Goal: Navigation & Orientation: Find specific page/section

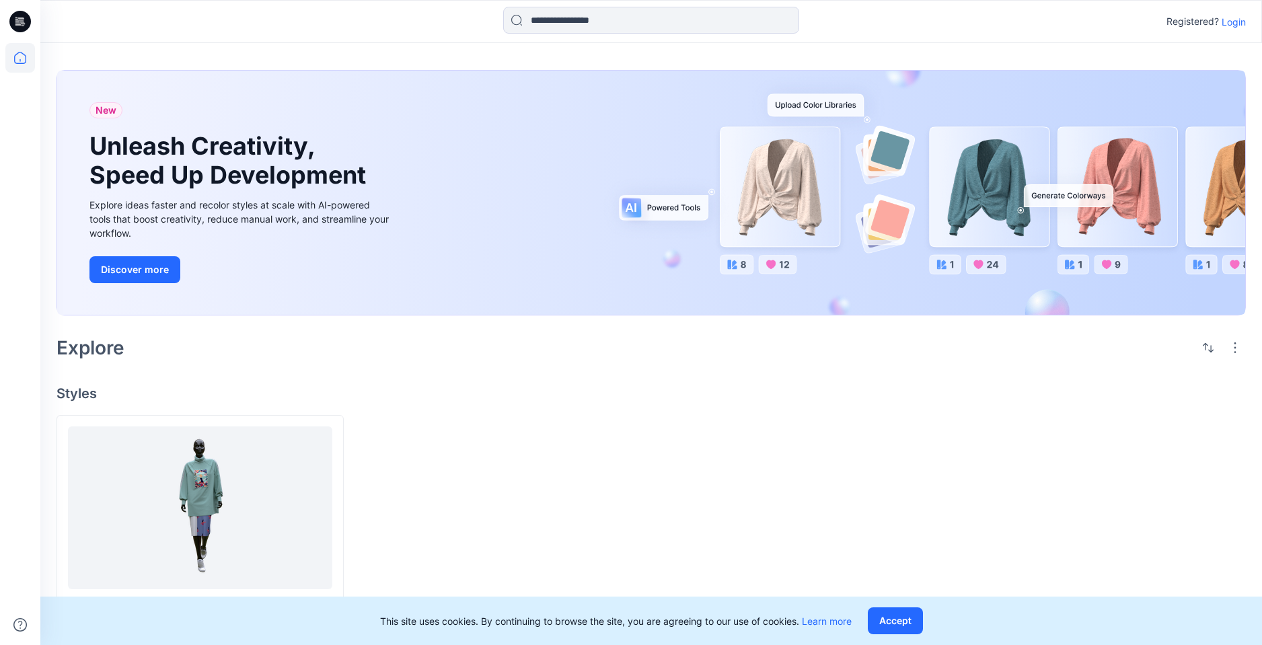
click at [1239, 20] on p "Login" at bounding box center [1234, 22] width 24 height 14
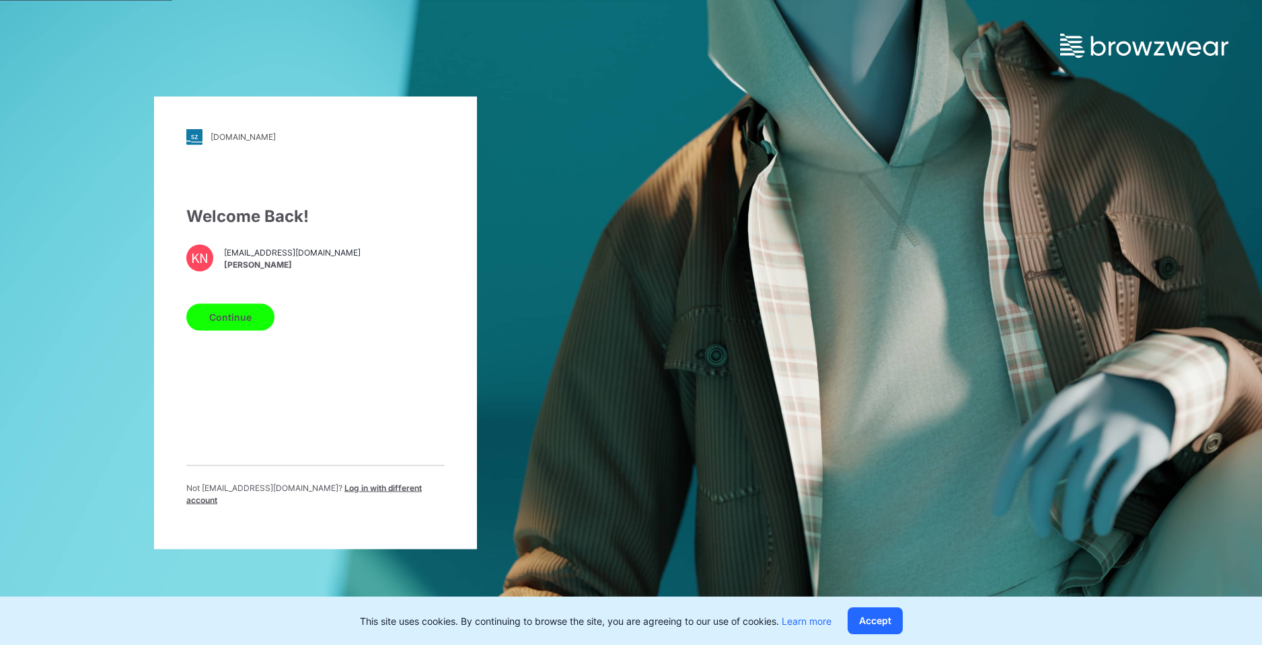
click at [231, 327] on button "Continue" at bounding box center [230, 316] width 88 height 27
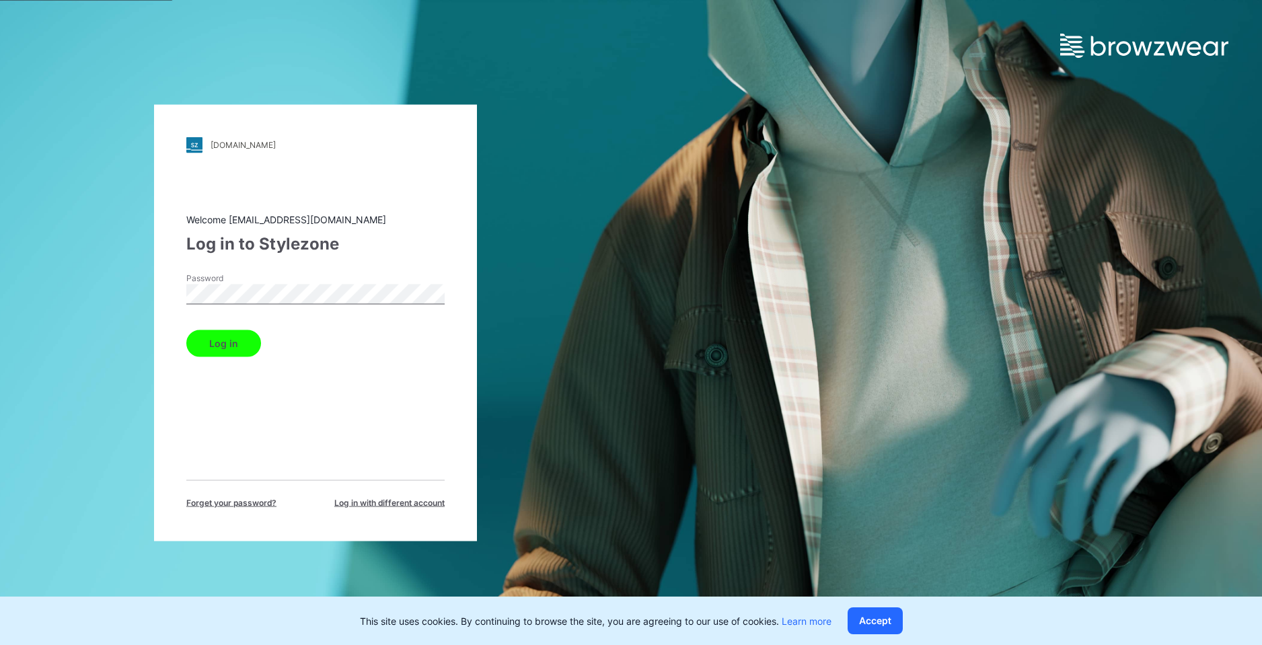
click at [223, 352] on button "Log in" at bounding box center [223, 343] width 75 height 27
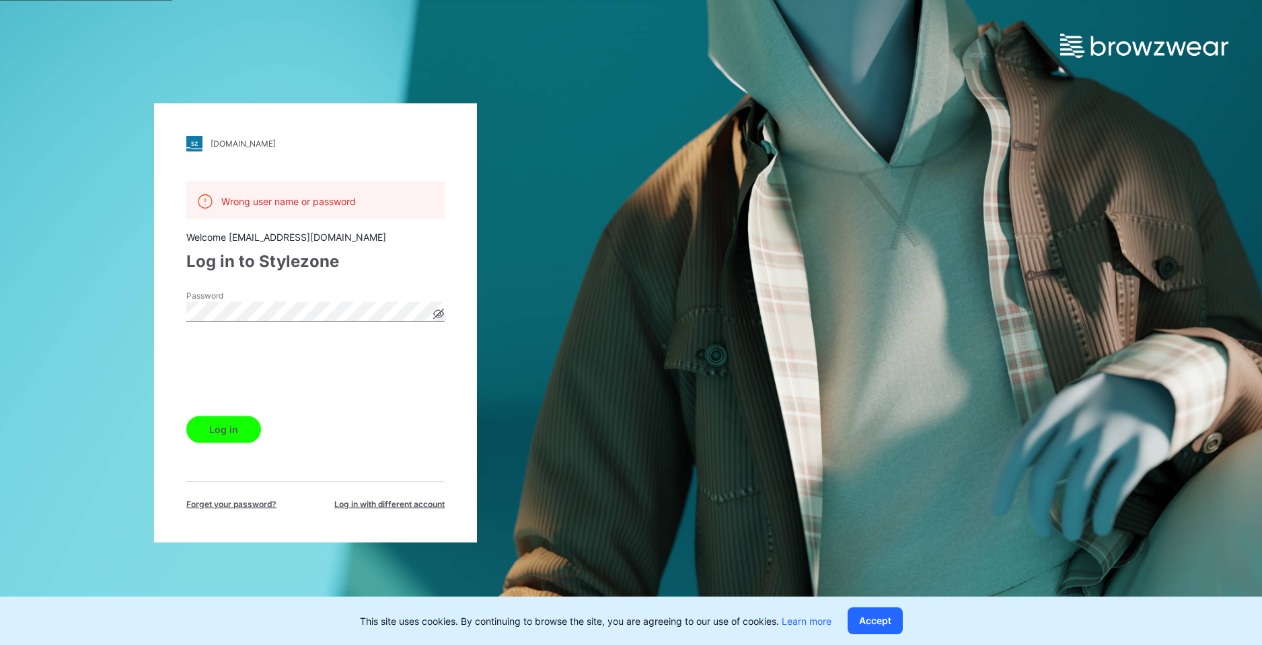
click at [226, 437] on button "Log in" at bounding box center [223, 429] width 75 height 27
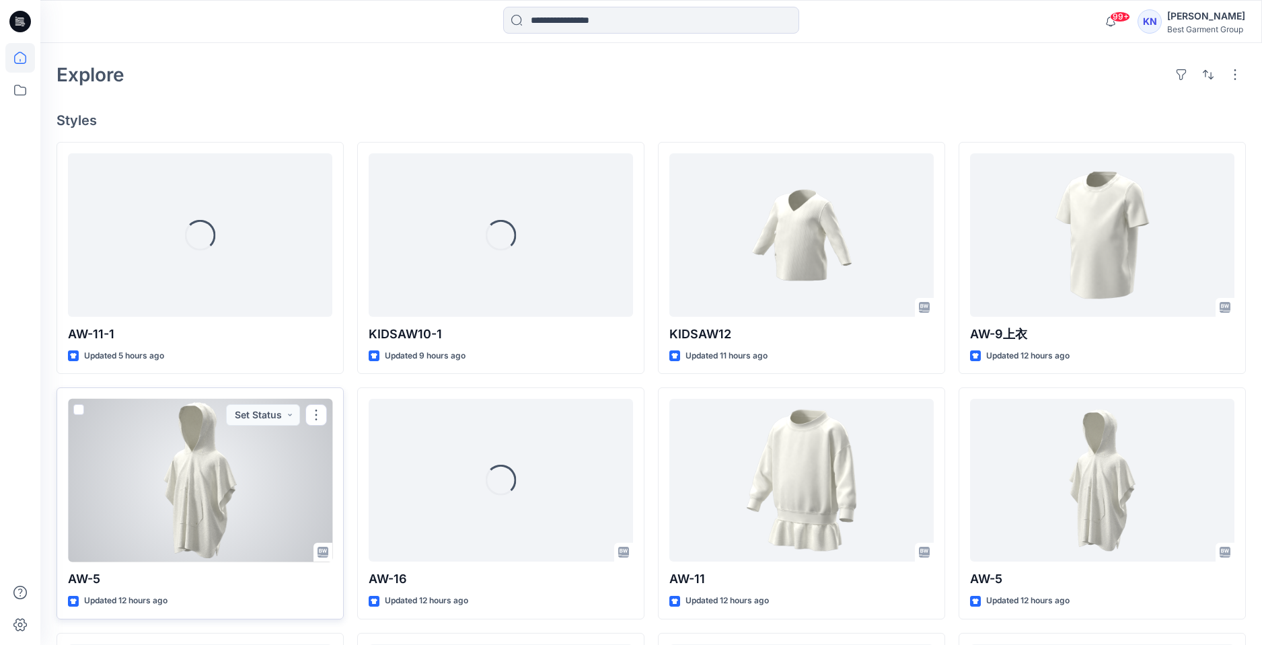
scroll to position [325, 0]
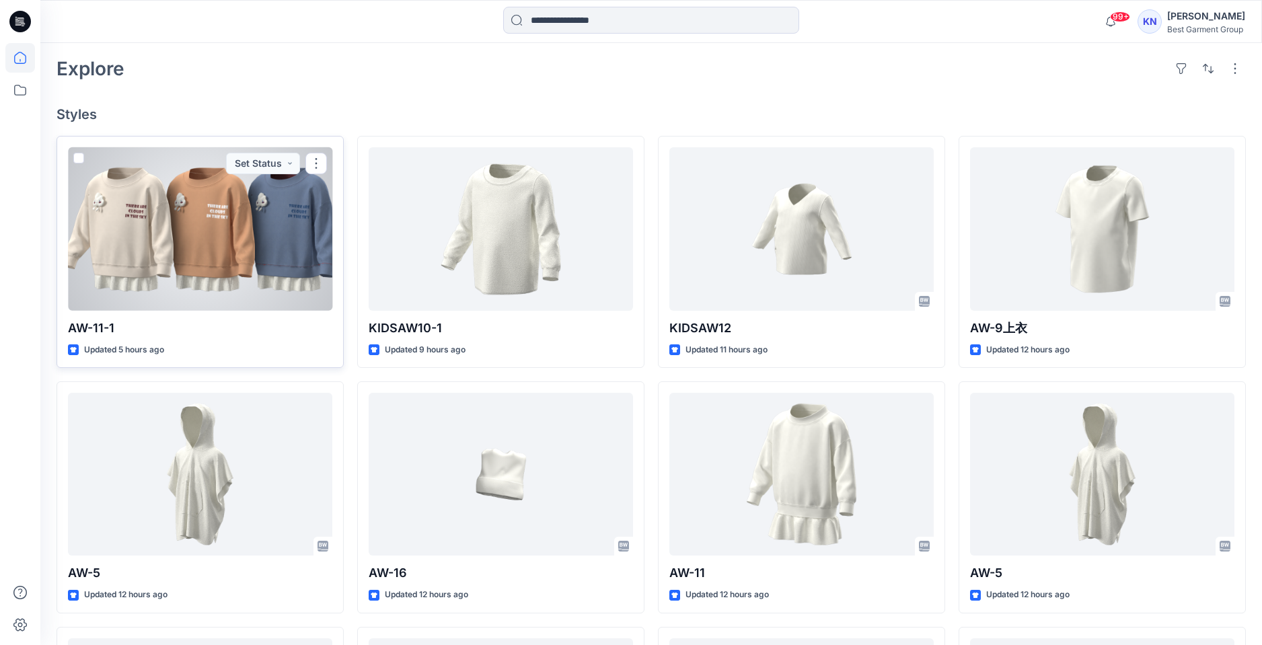
click at [222, 232] on div at bounding box center [200, 228] width 264 height 163
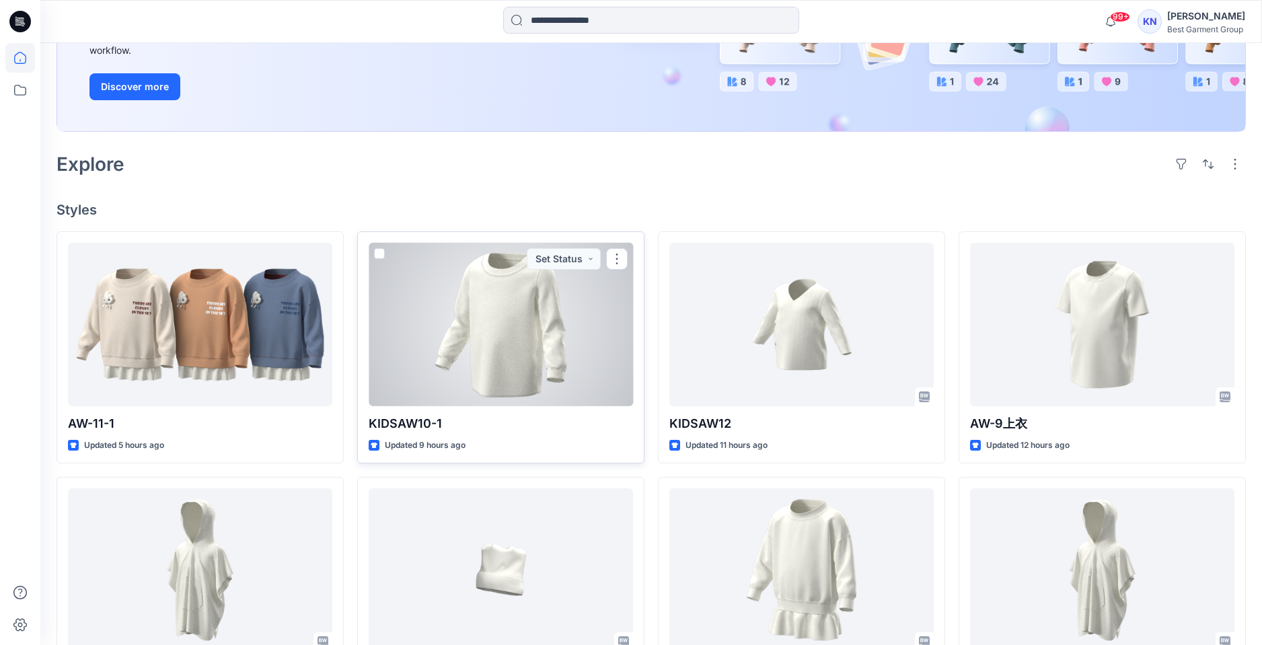
scroll to position [229, 0]
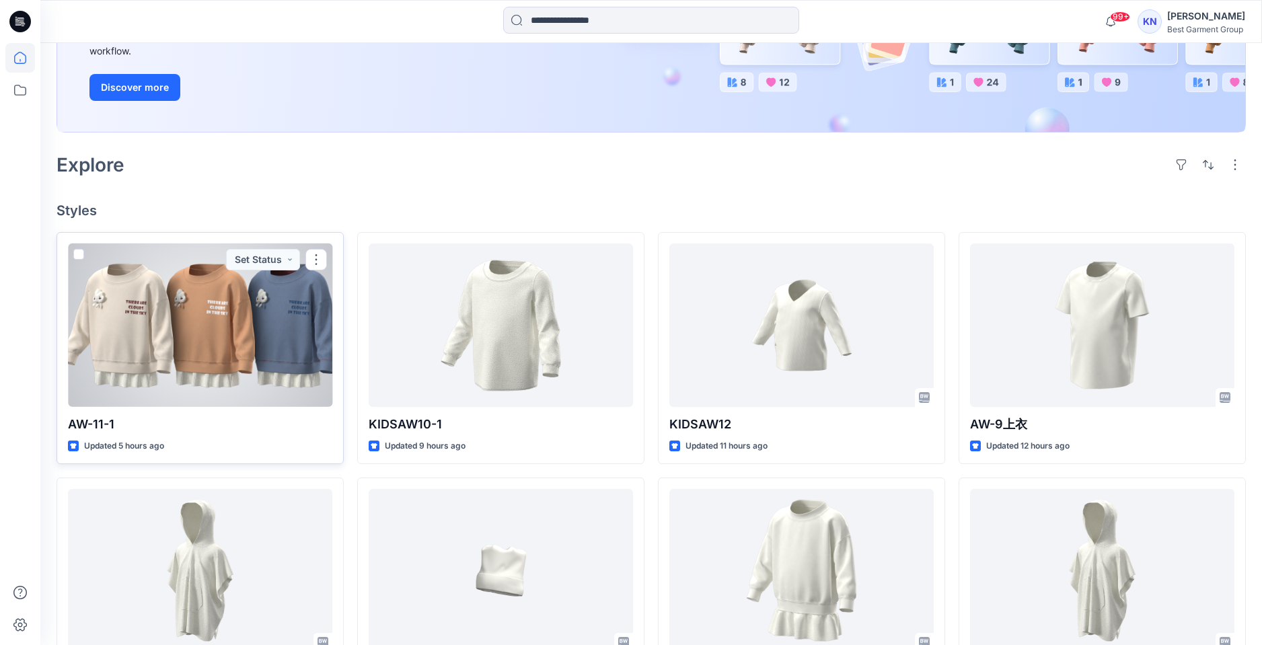
click at [166, 318] on div at bounding box center [200, 325] width 264 height 163
